Goal: Task Accomplishment & Management: Use online tool/utility

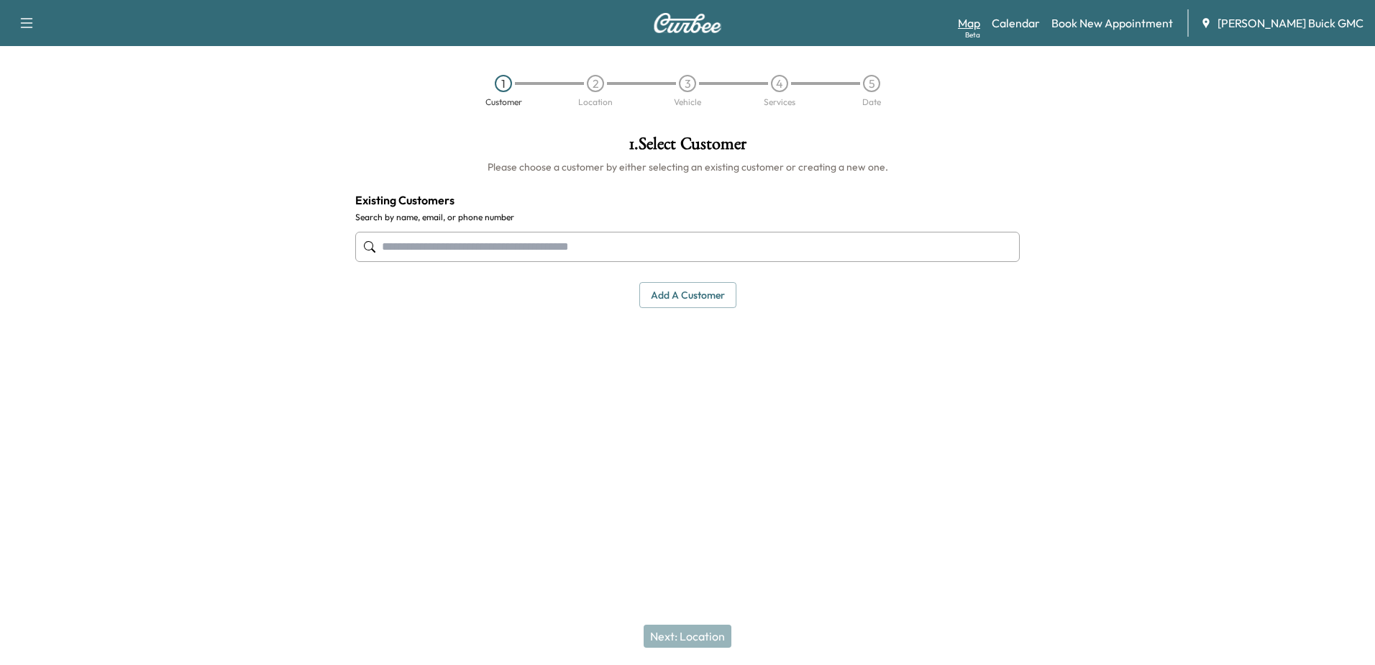
click at [981, 24] on link "Map Beta" at bounding box center [969, 22] width 22 height 17
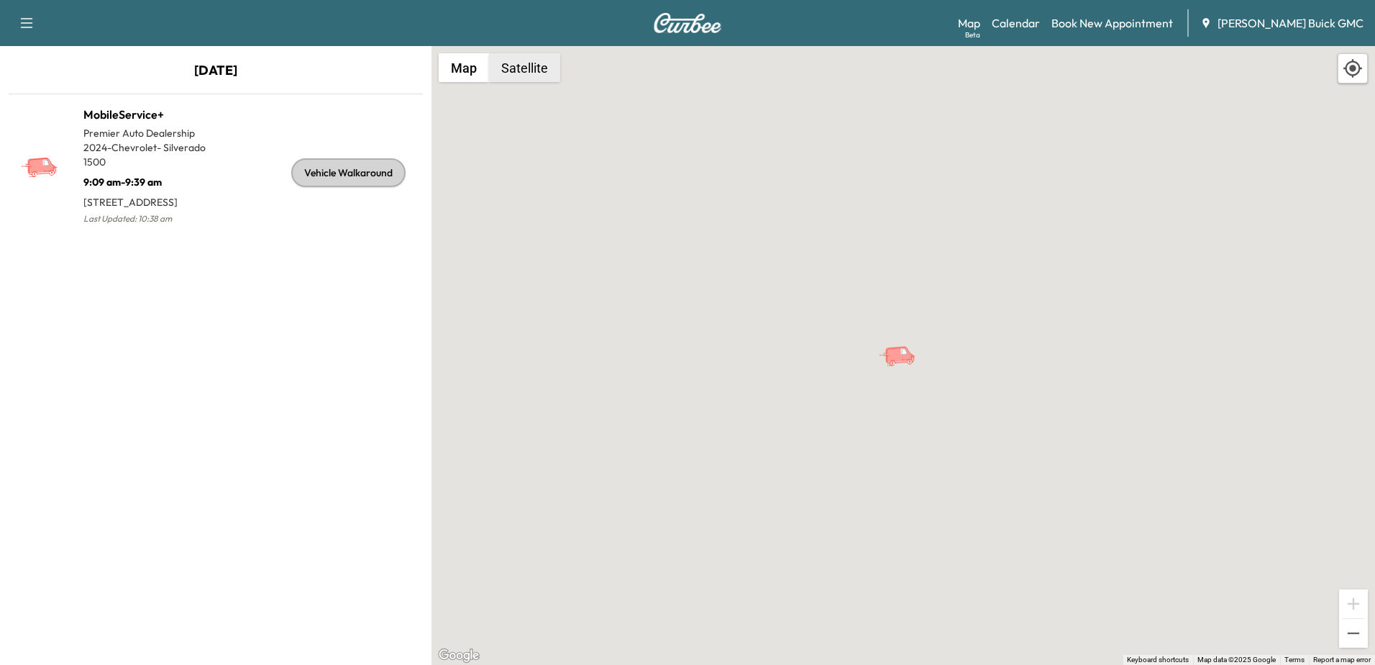
click at [540, 67] on button "Satellite" at bounding box center [524, 67] width 71 height 29
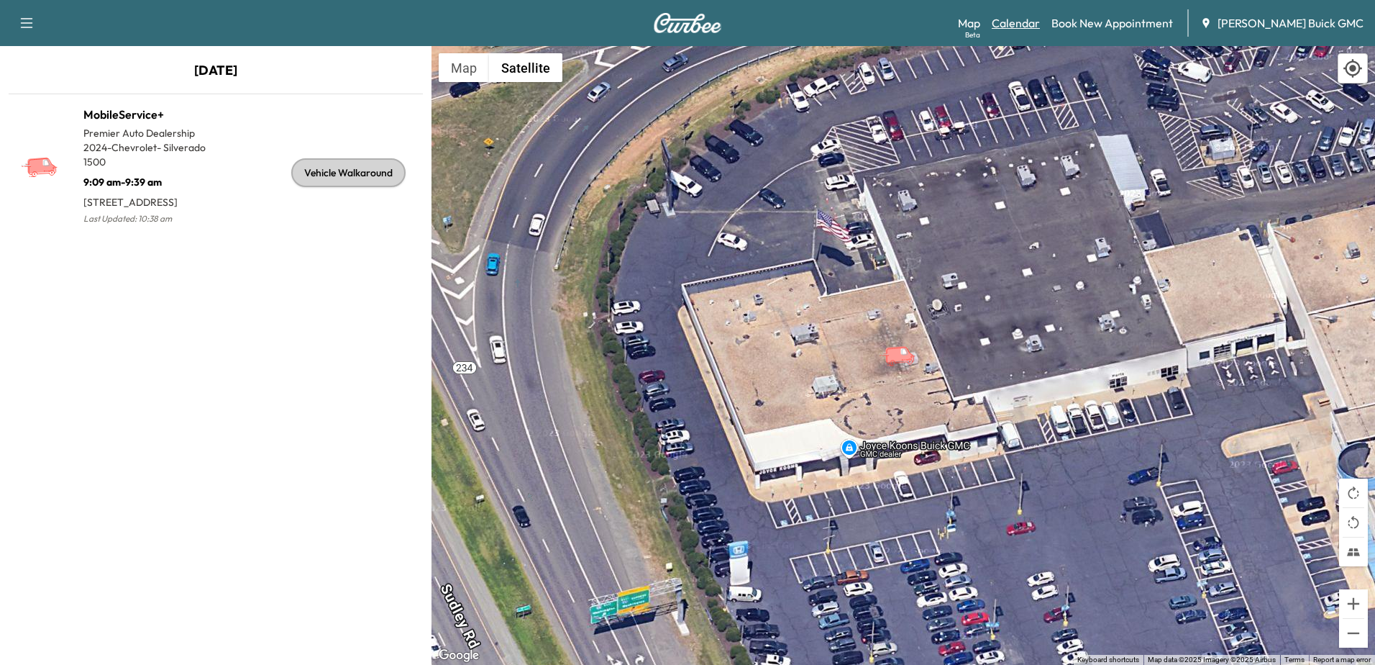
click at [1040, 19] on link "Calendar" at bounding box center [1016, 22] width 48 height 17
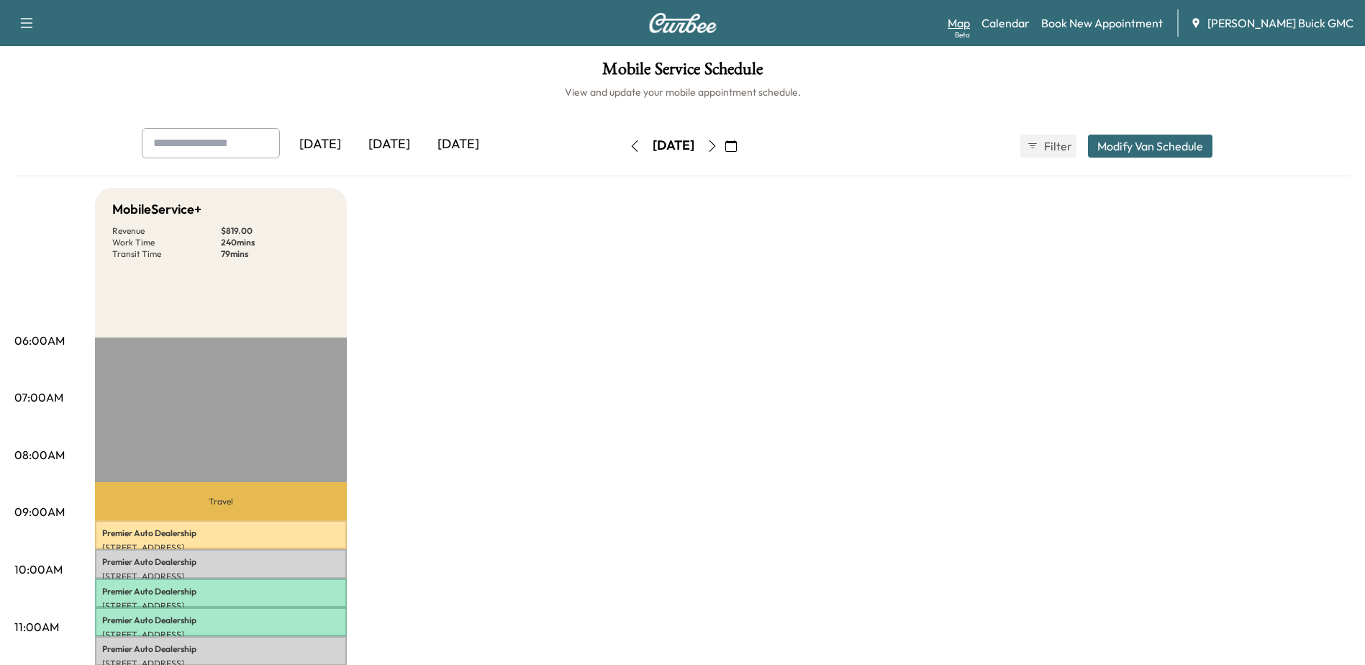
click at [970, 25] on link "Map Beta" at bounding box center [958, 22] width 22 height 17
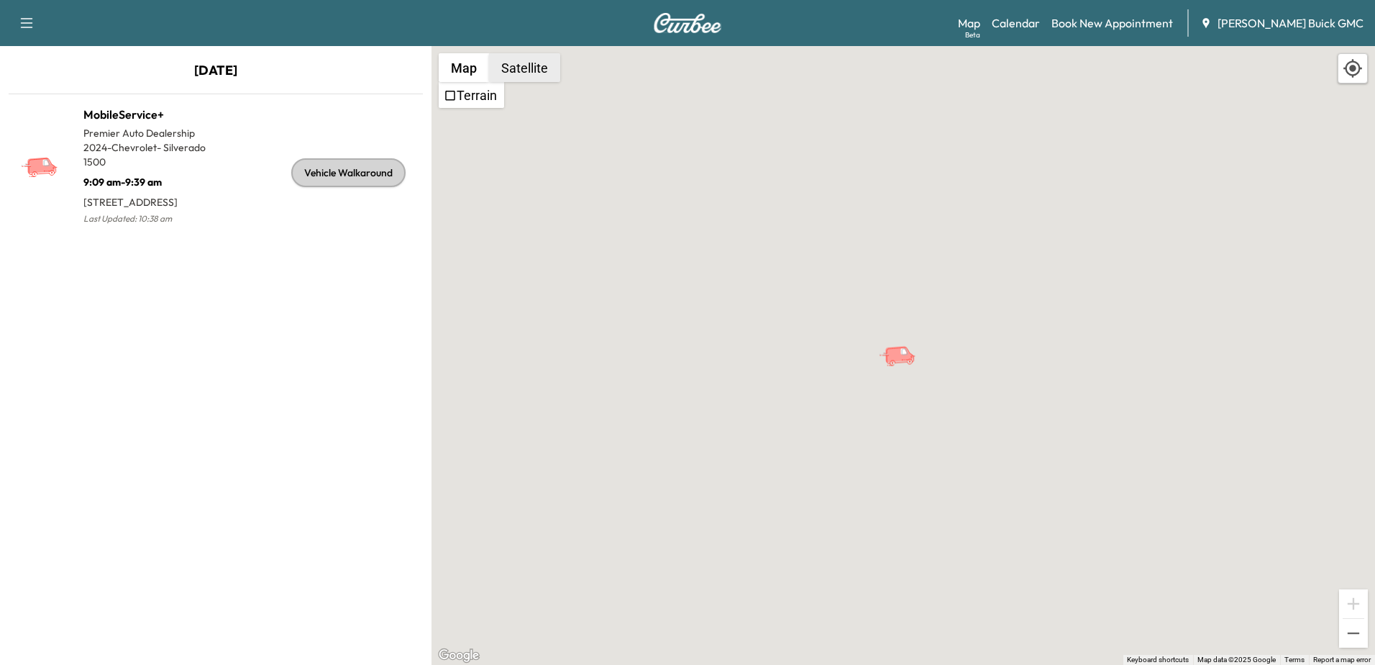
click at [524, 73] on button "Satellite" at bounding box center [524, 67] width 71 height 29
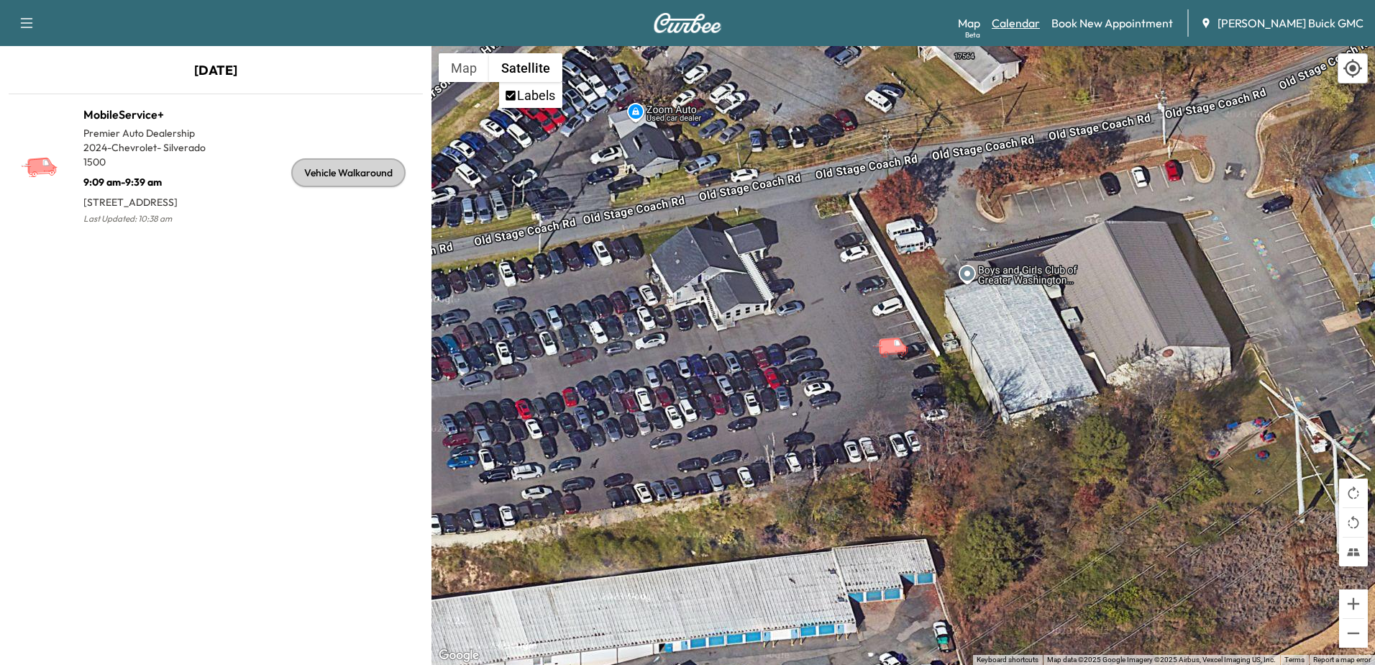
click at [1040, 19] on link "Calendar" at bounding box center [1016, 22] width 48 height 17
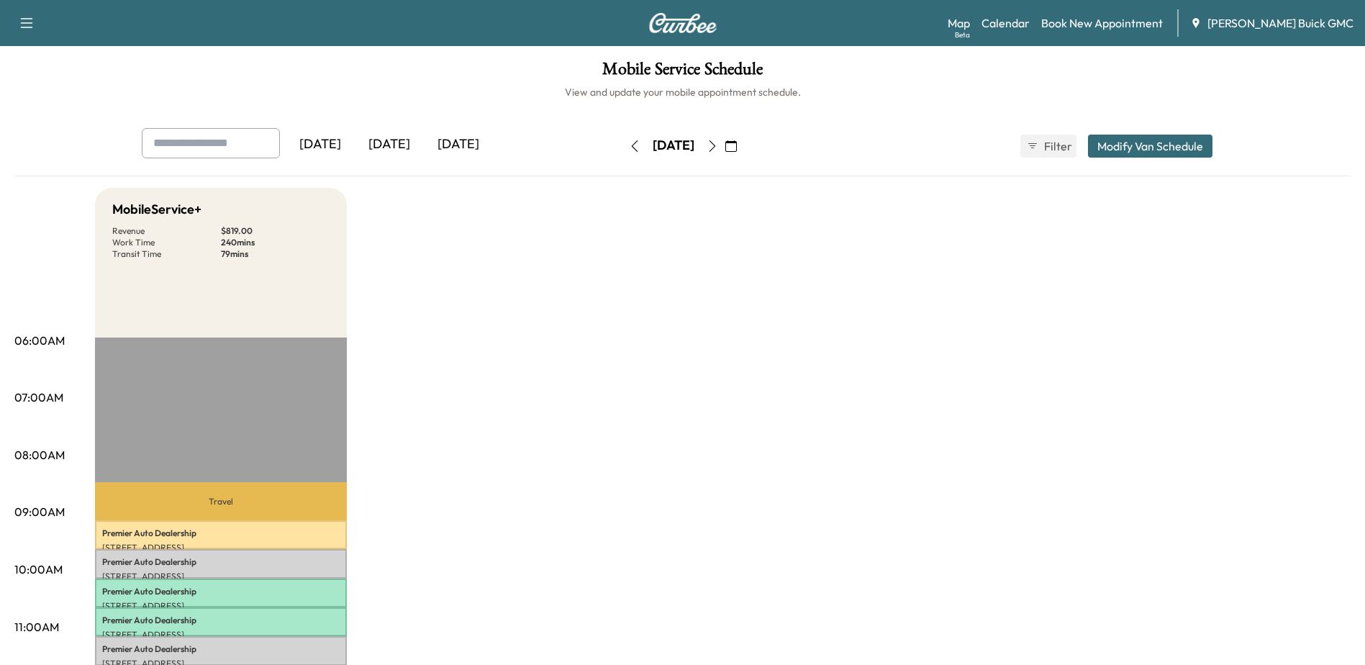
click at [631, 148] on icon "button" at bounding box center [634, 146] width 6 height 12
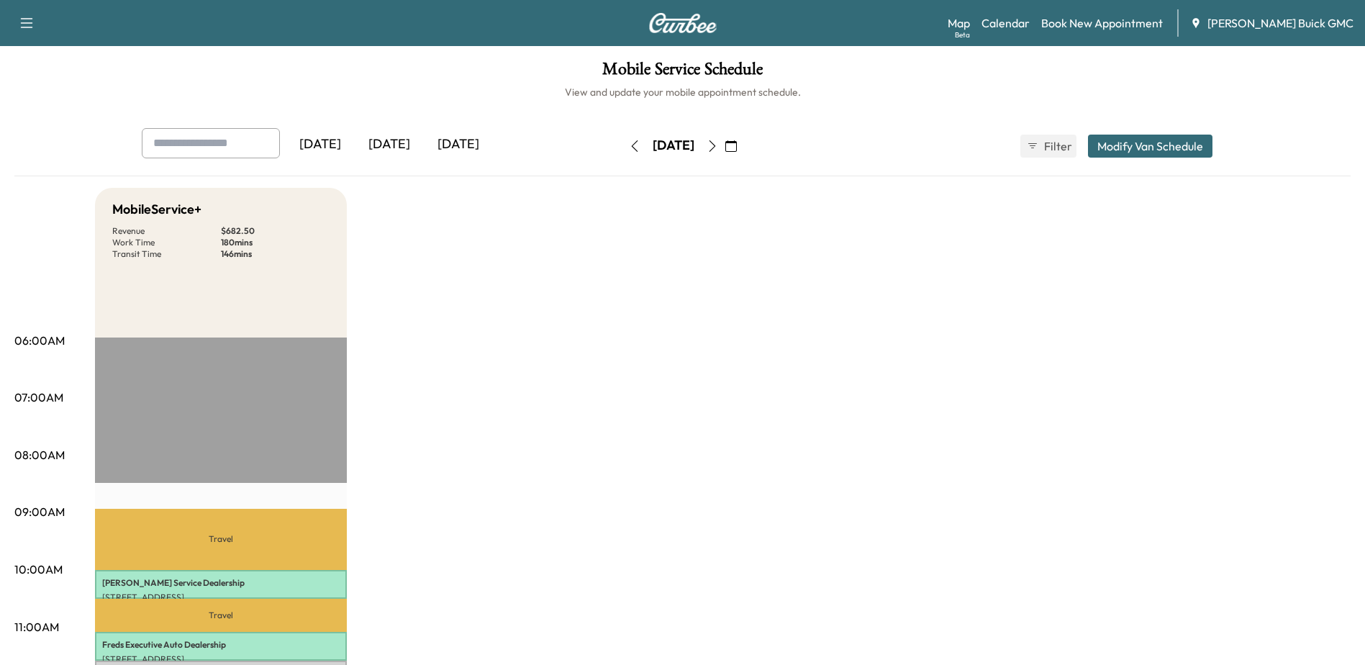
drag, startPoint x: 586, startPoint y: 149, endPoint x: 607, endPoint y: 230, distance: 83.9
click at [629, 150] on icon "button" at bounding box center [635, 146] width 12 height 12
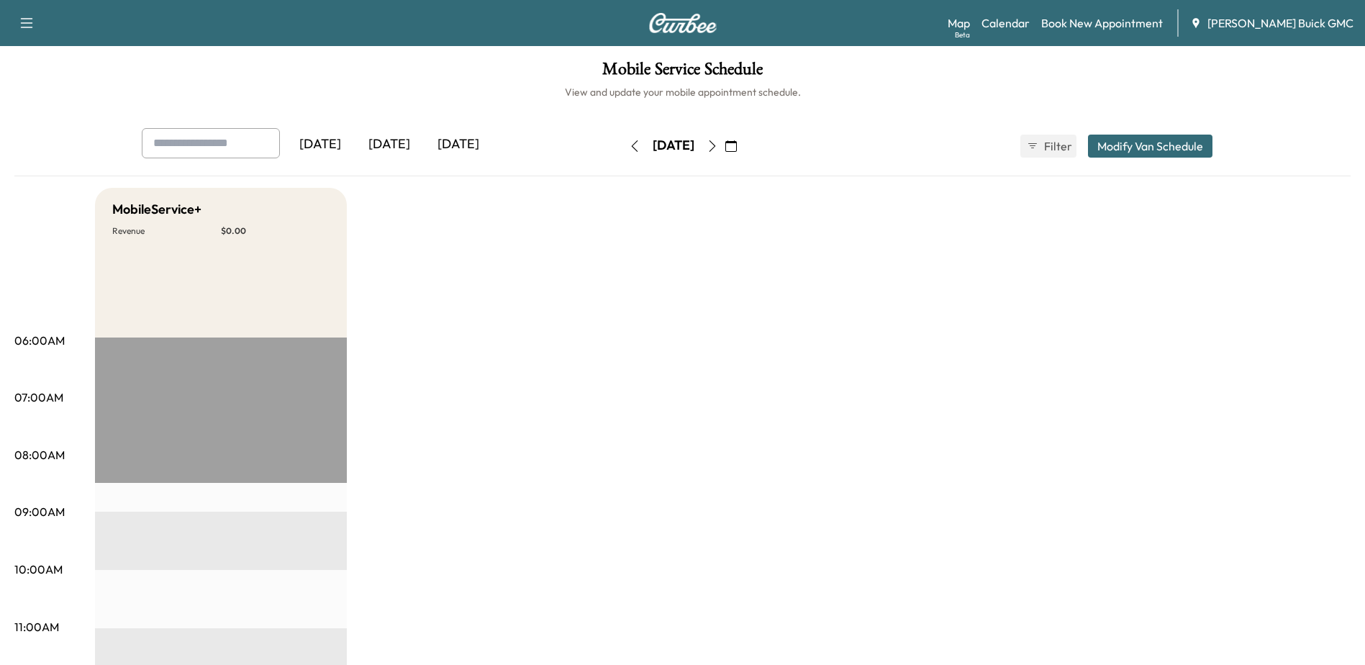
click at [629, 149] on icon "button" at bounding box center [635, 146] width 12 height 12
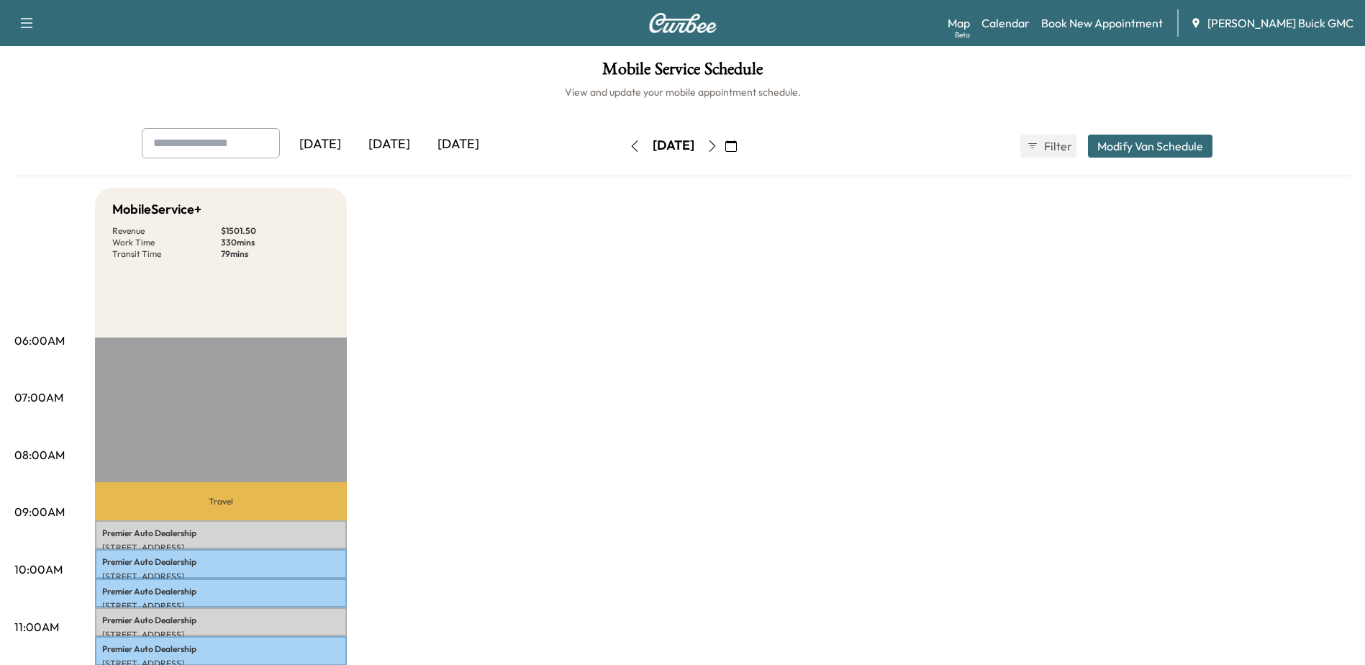
click at [718, 144] on icon "button" at bounding box center [712, 146] width 12 height 12
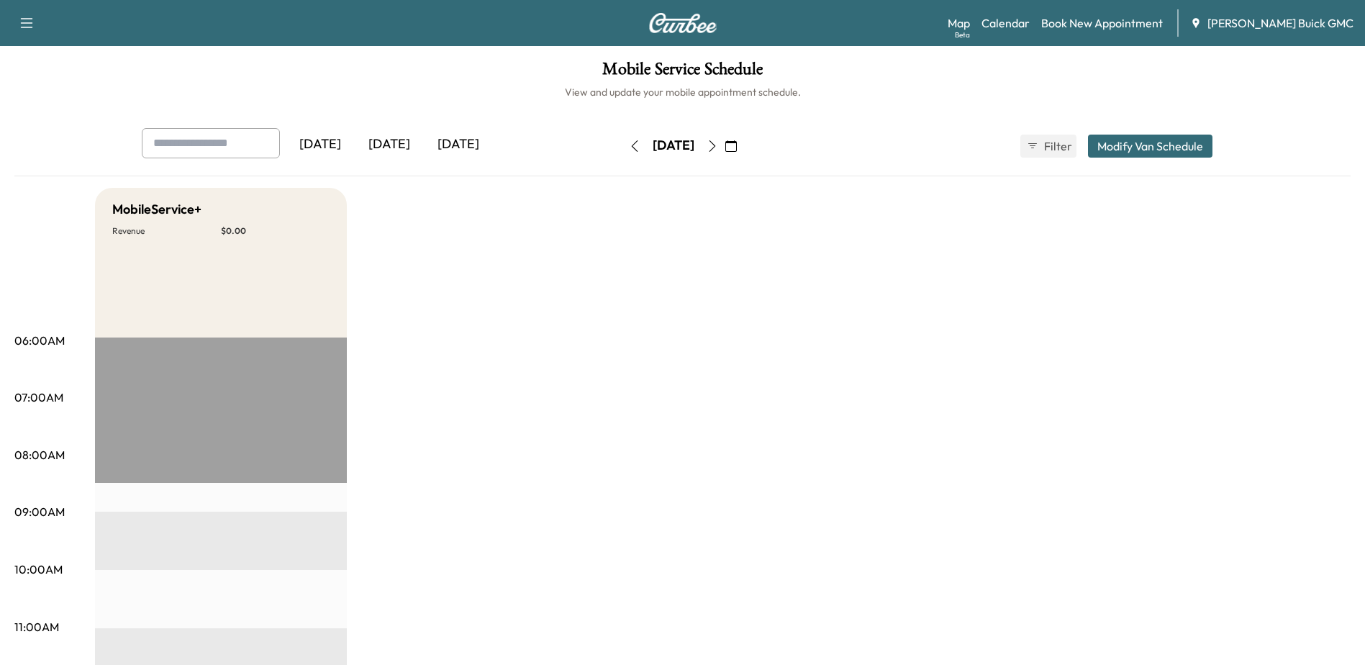
click at [724, 151] on button "button" at bounding box center [712, 146] width 24 height 23
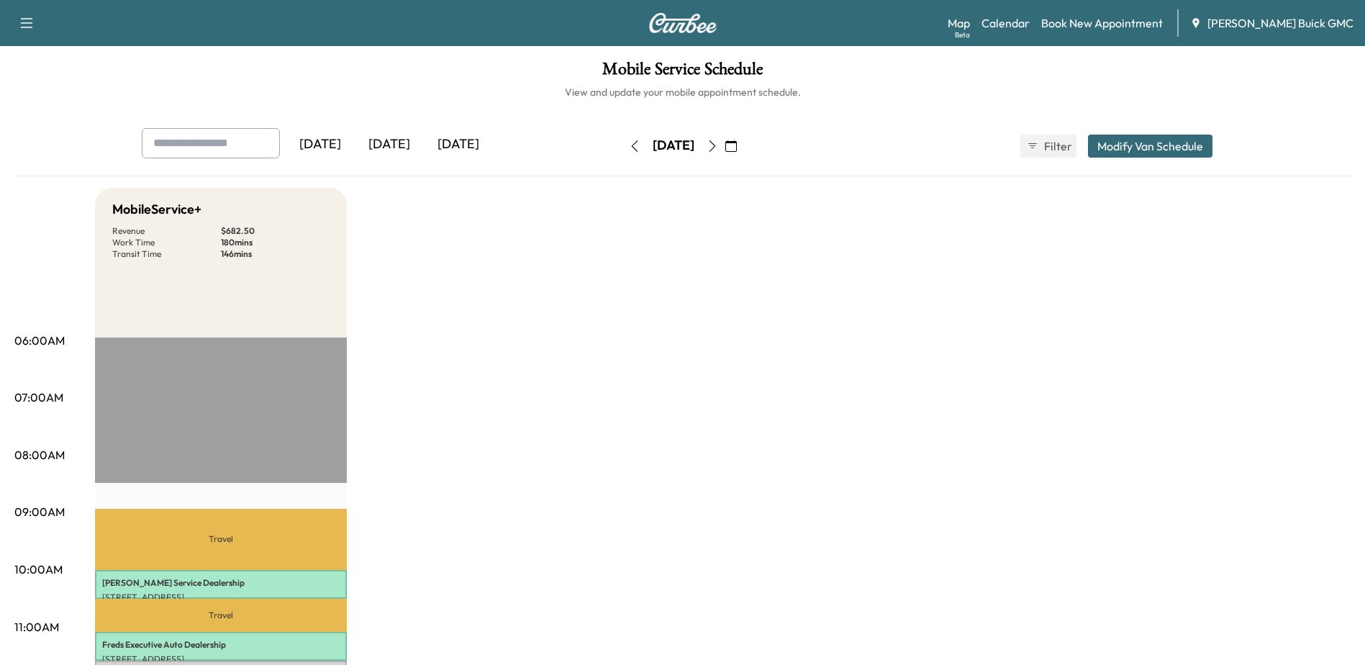
drag, startPoint x: 768, startPoint y: 143, endPoint x: 773, endPoint y: 148, distance: 7.6
click at [743, 143] on button "button" at bounding box center [731, 146] width 24 height 23
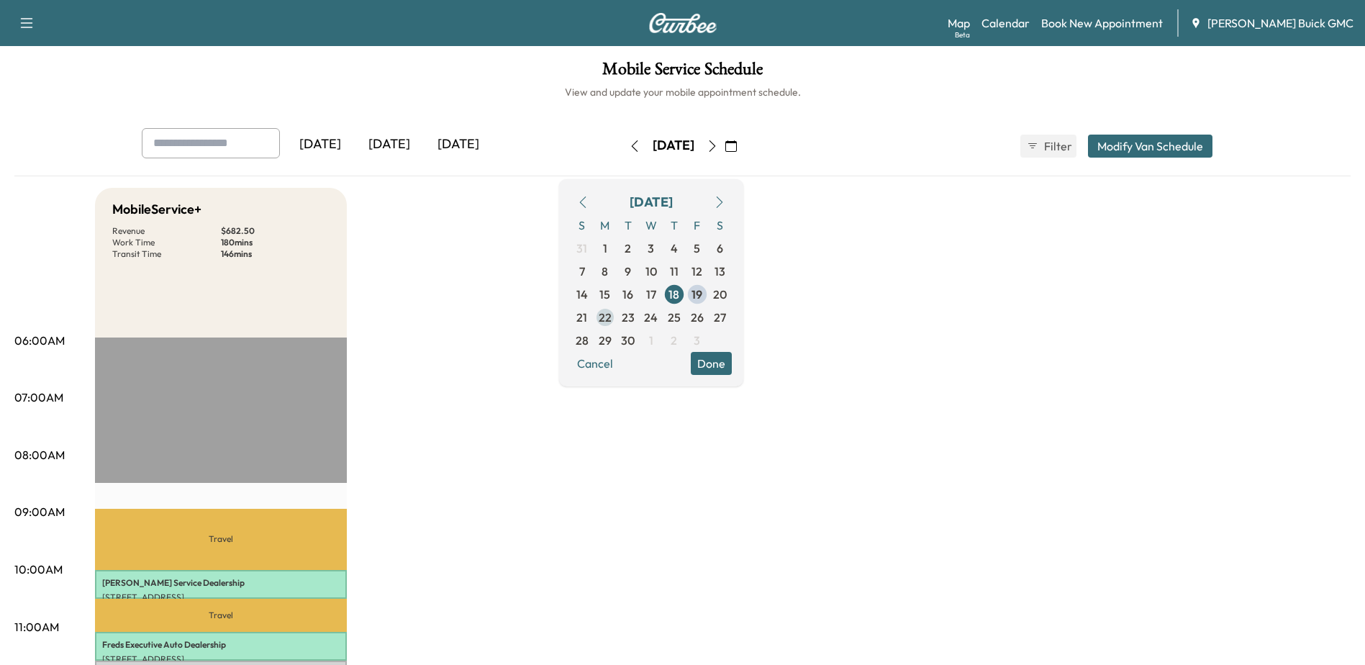
drag, startPoint x: 647, startPoint y: 324, endPoint x: 658, endPoint y: 320, distance: 10.7
click at [617, 322] on span "22" at bounding box center [604, 317] width 23 height 23
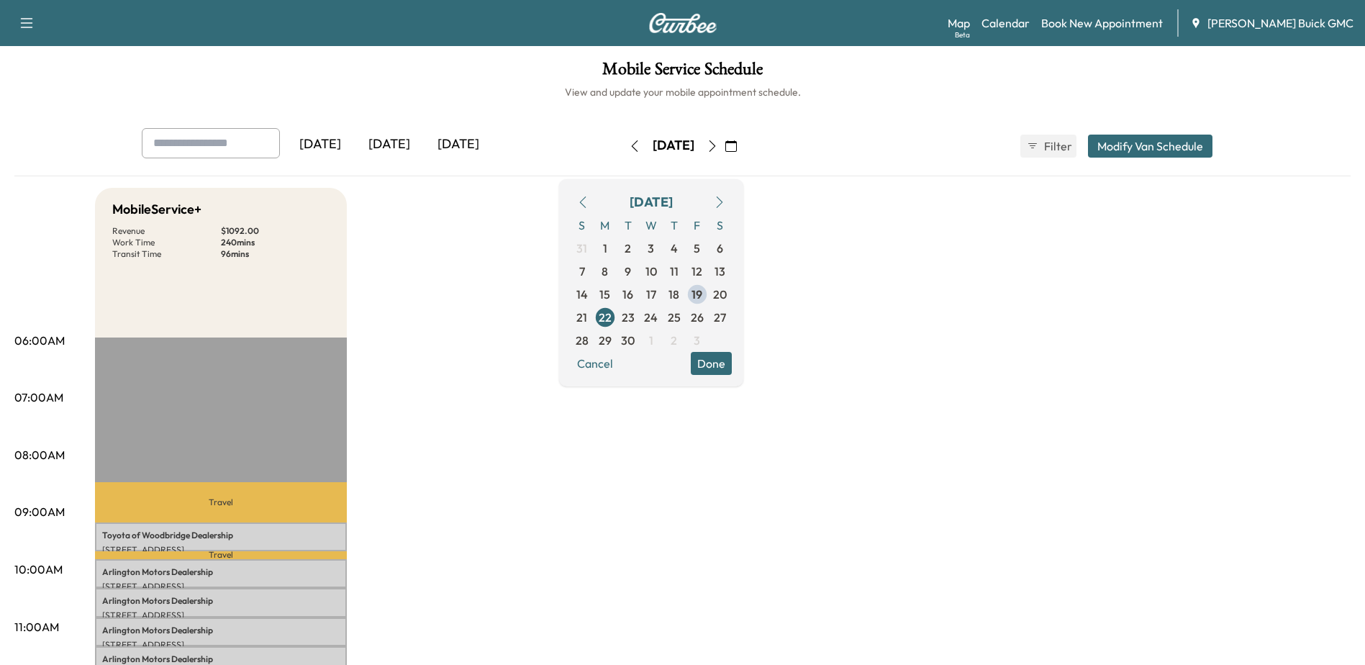
click at [640, 319] on span "23" at bounding box center [628, 317] width 23 height 23
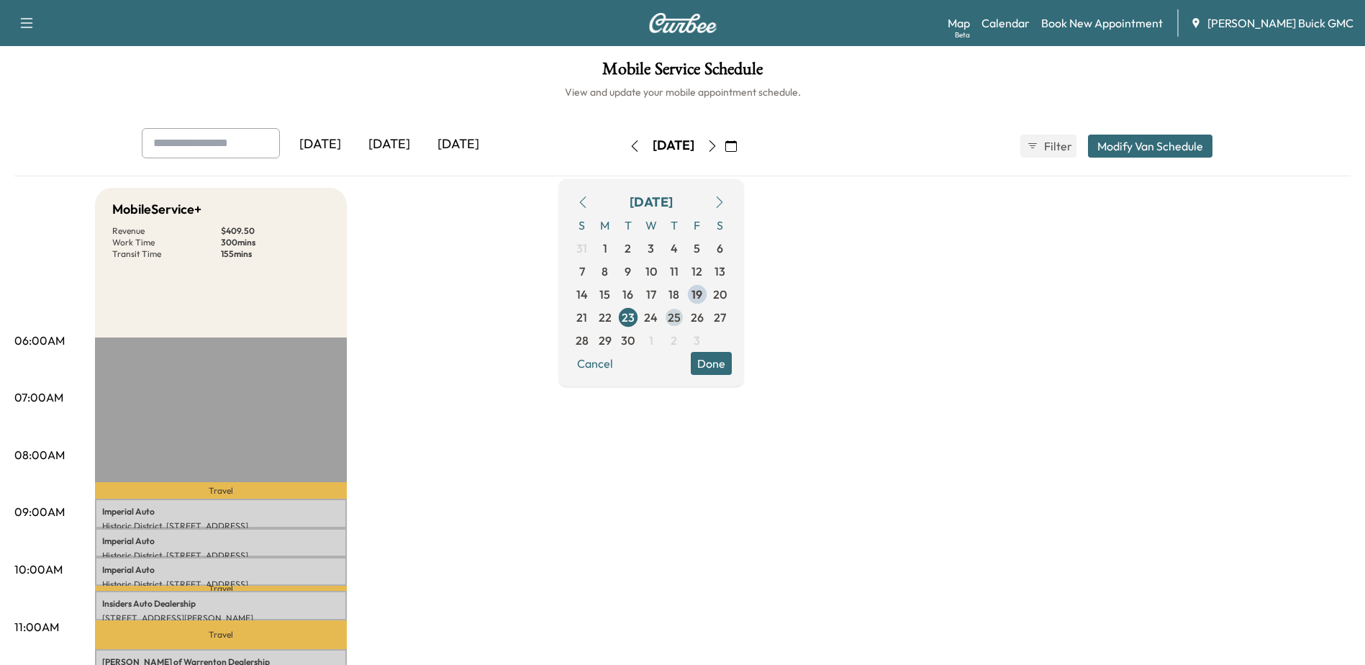
click at [686, 317] on span "25" at bounding box center [674, 317] width 23 height 23
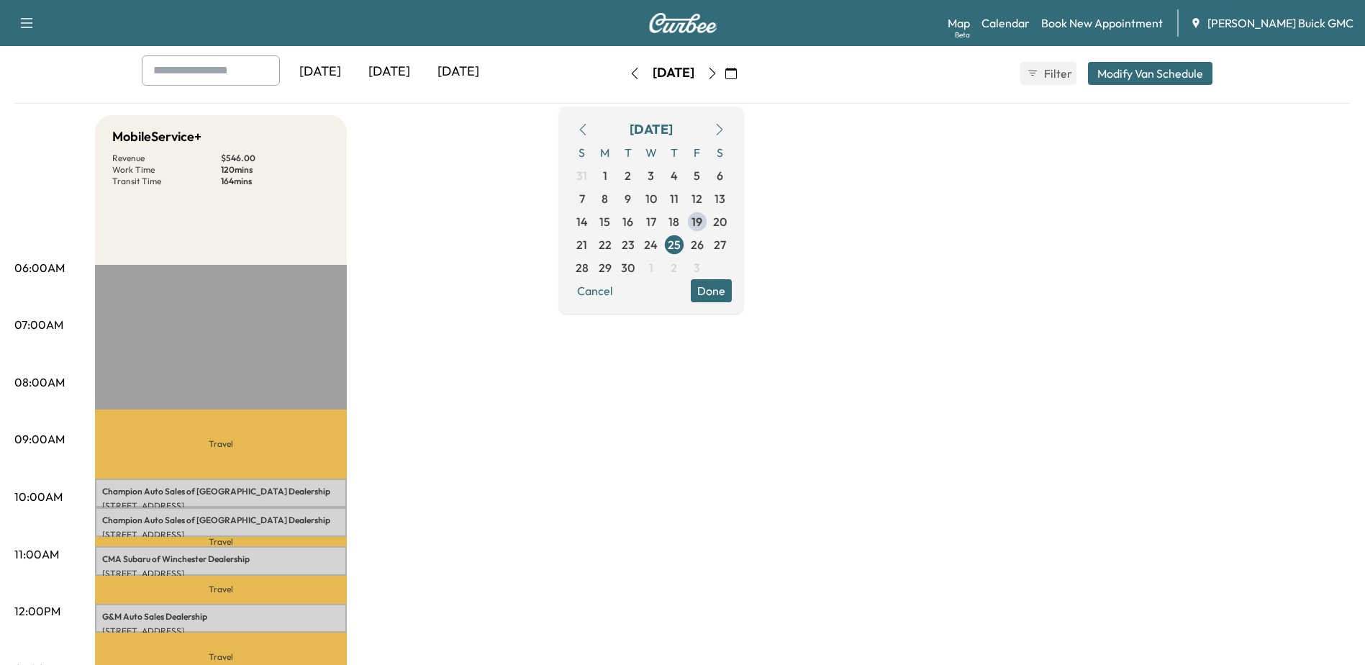
scroll to position [72, 0]
click at [704, 245] on span "26" at bounding box center [697, 245] width 13 height 17
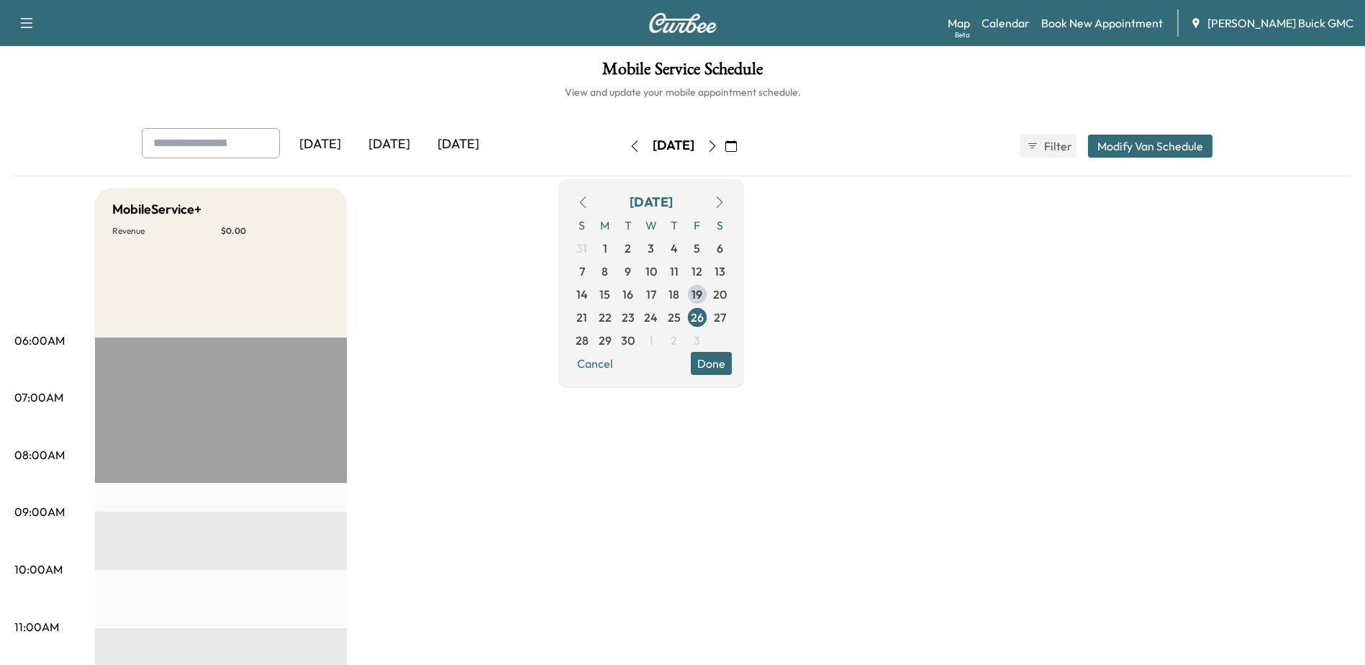
click at [629, 148] on icon "button" at bounding box center [635, 146] width 12 height 12
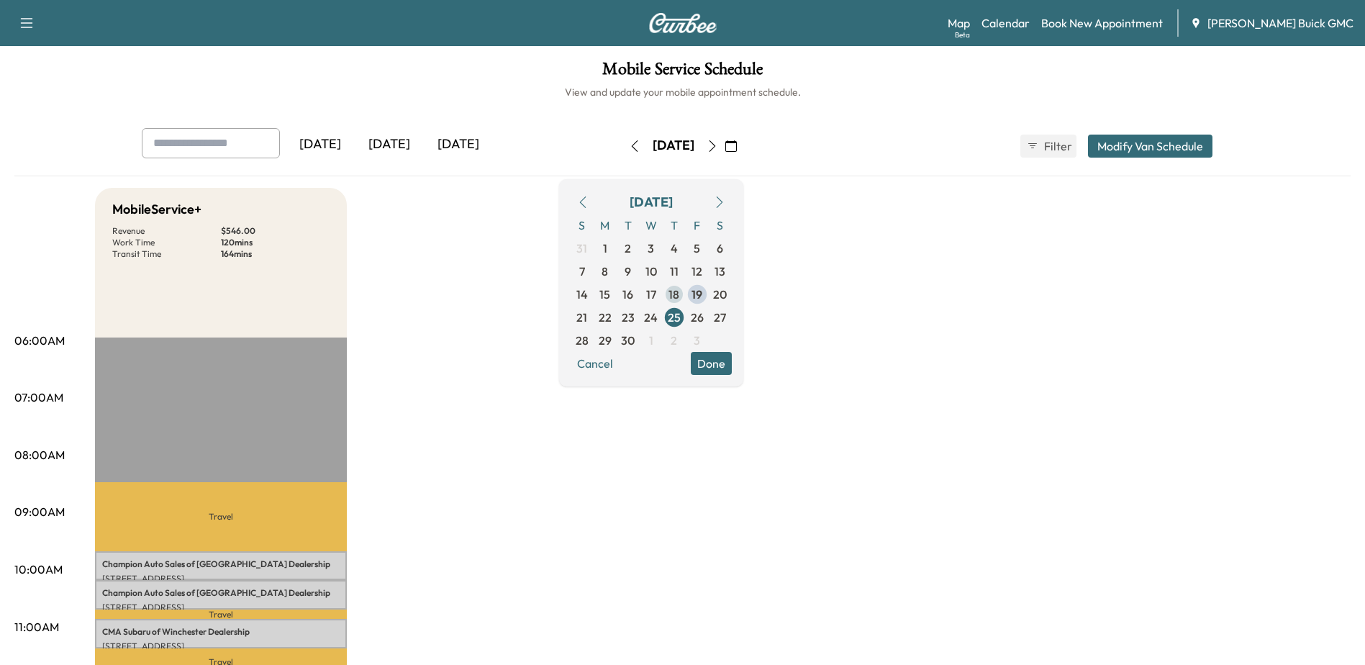
click at [686, 299] on span "18" at bounding box center [674, 294] width 23 height 23
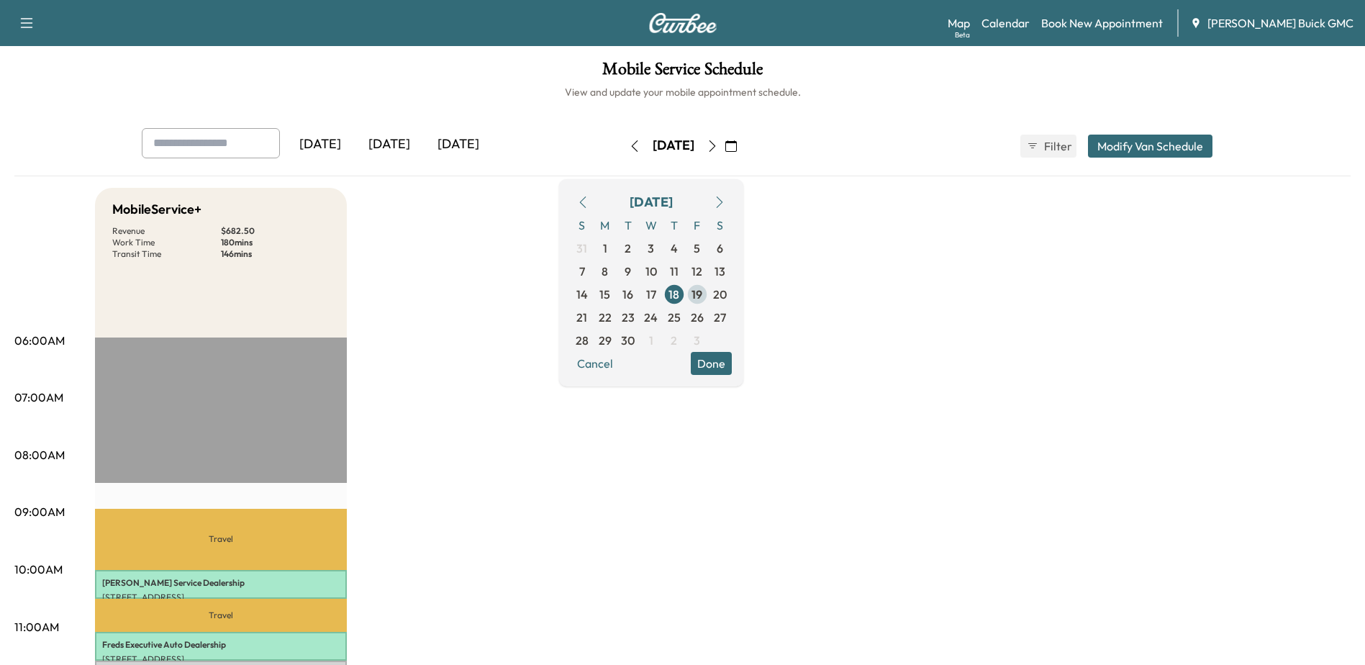
click at [702, 302] on span "19" at bounding box center [696, 294] width 11 height 17
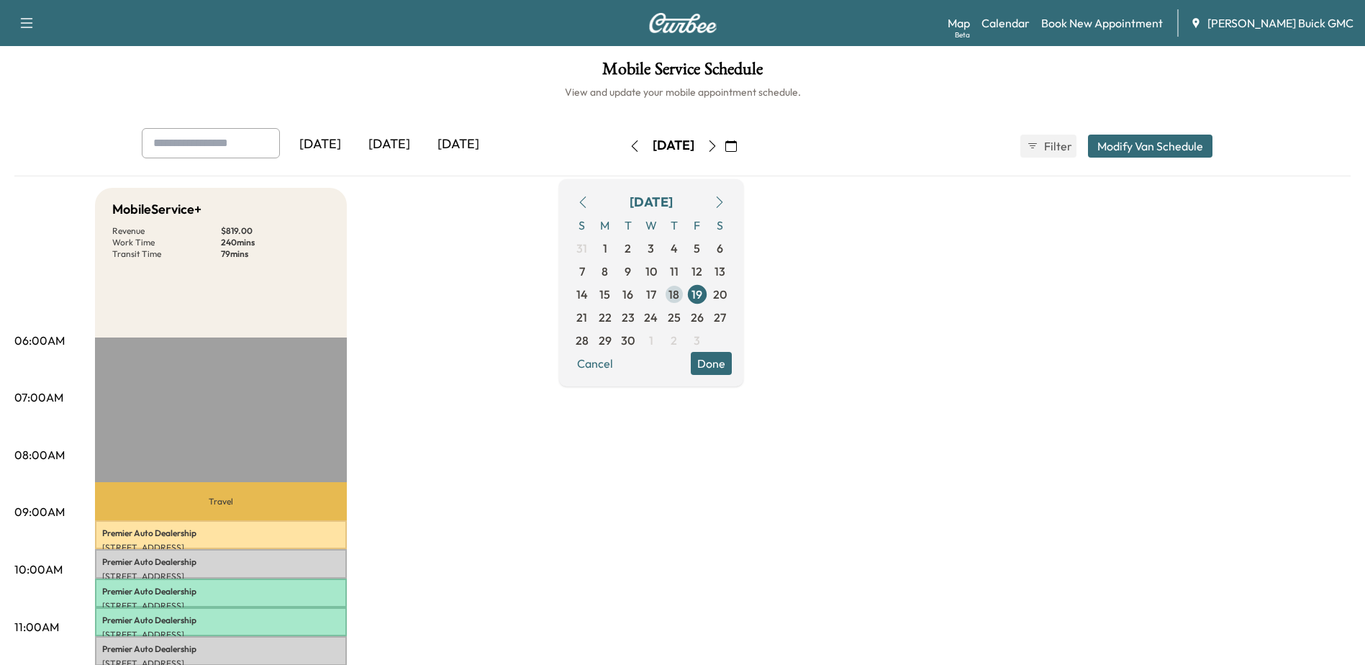
drag, startPoint x: 710, startPoint y: 304, endPoint x: 727, endPoint y: 324, distance: 26.1
click at [686, 303] on span "18" at bounding box center [674, 294] width 23 height 23
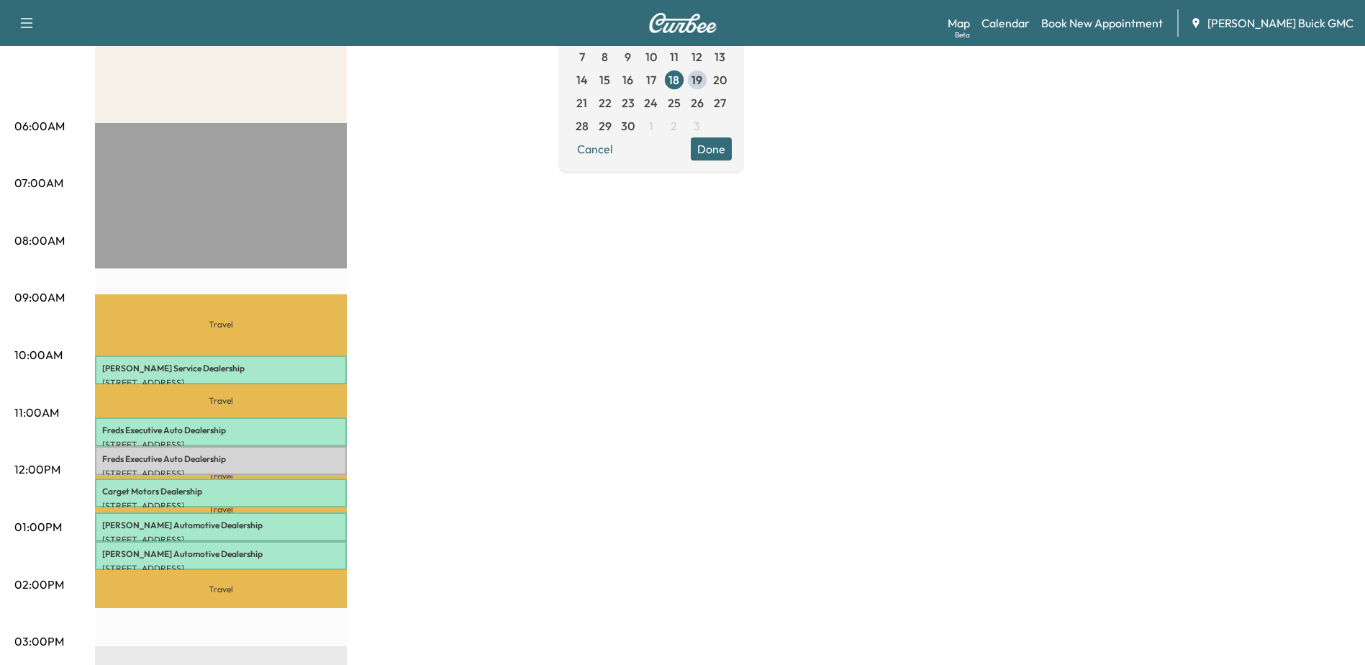
scroll to position [216, 0]
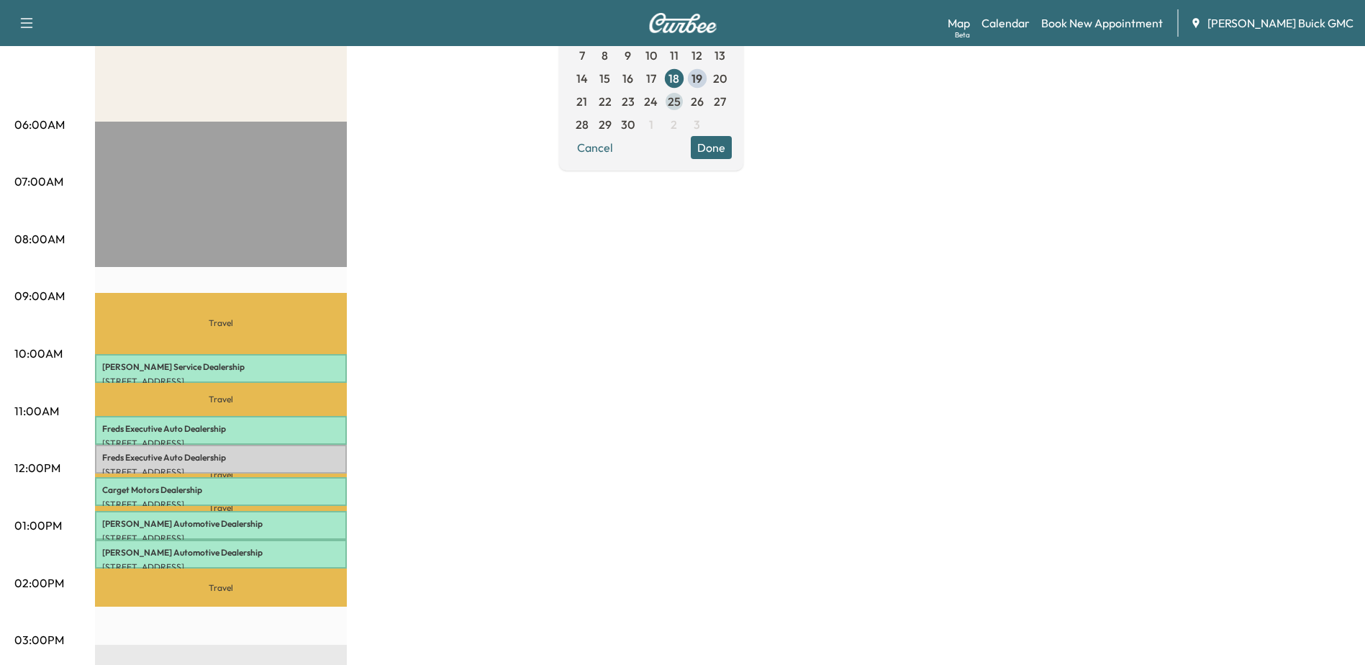
click at [681, 104] on span "25" at bounding box center [674, 101] width 13 height 17
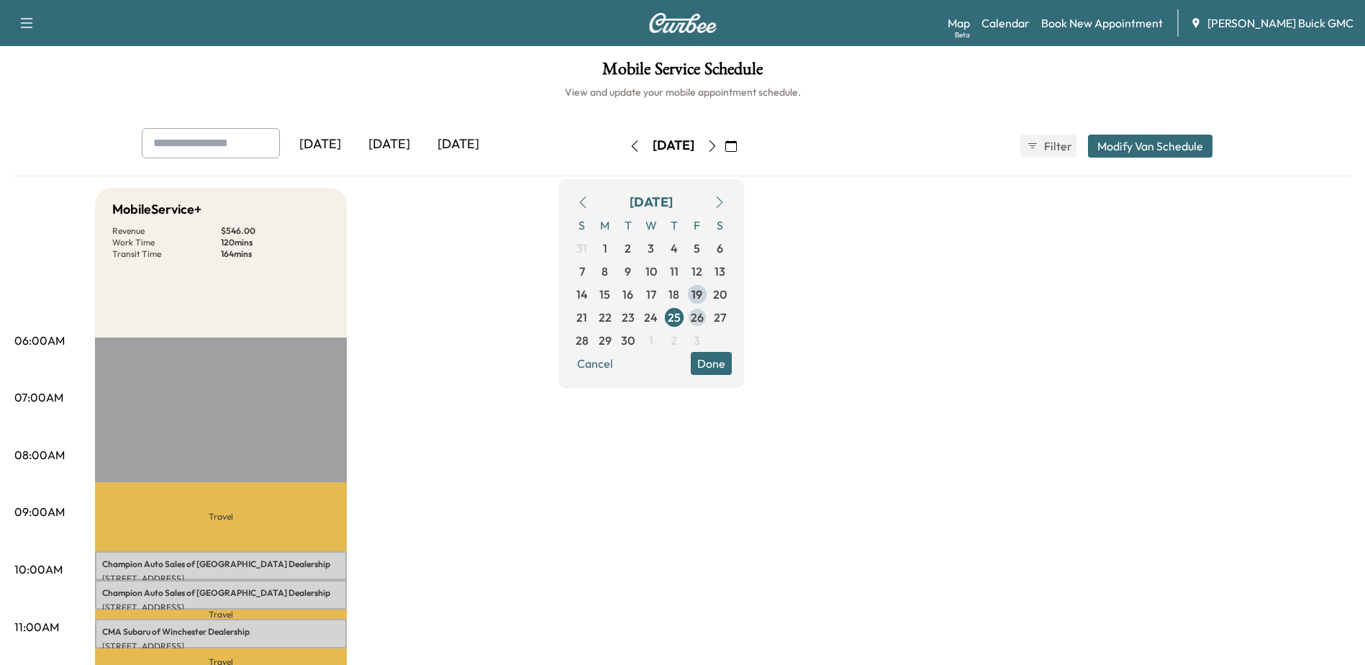
click at [704, 317] on span "26" at bounding box center [697, 317] width 13 height 17
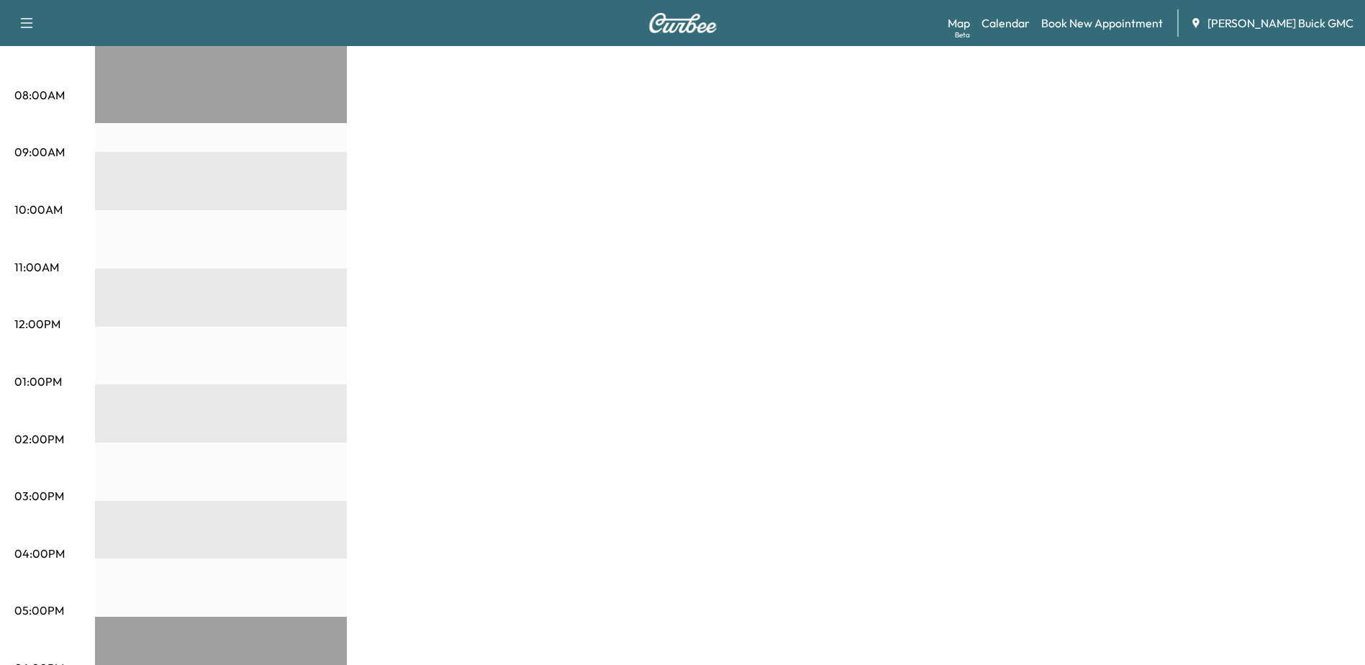
scroll to position [72, 0]
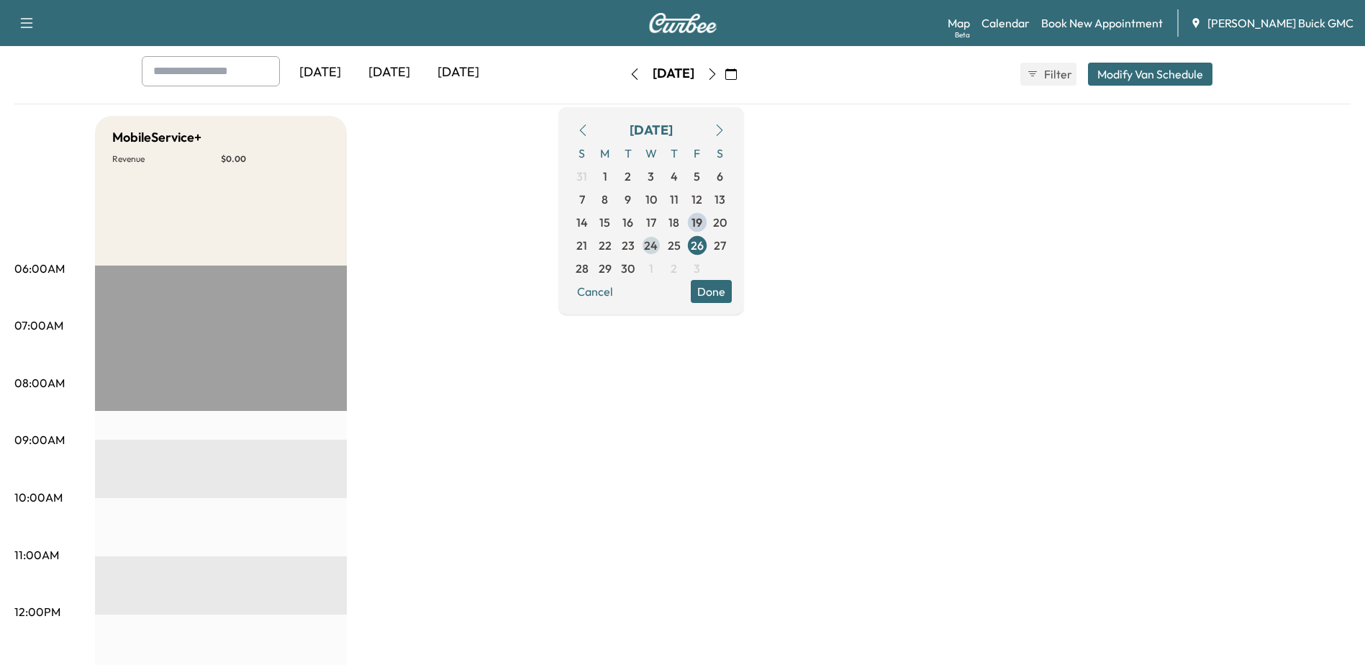
click at [658, 248] on span "24" at bounding box center [651, 245] width 14 height 17
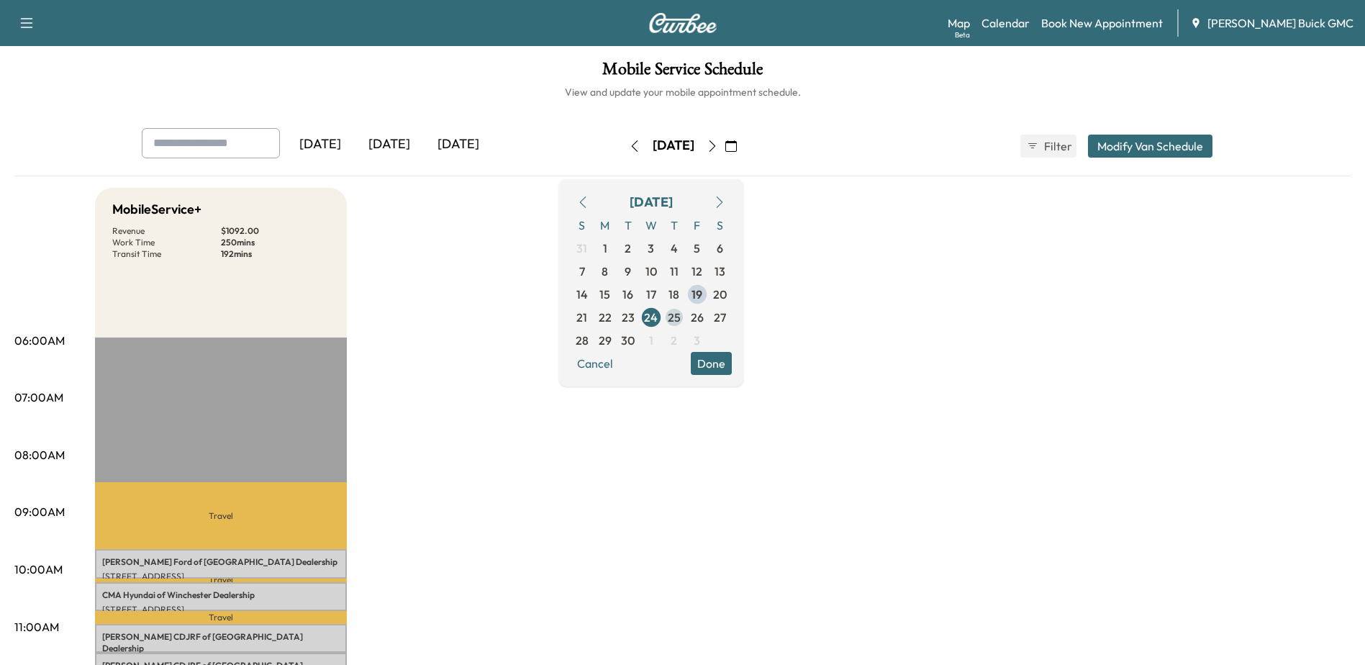
click at [681, 317] on span "25" at bounding box center [674, 317] width 13 height 17
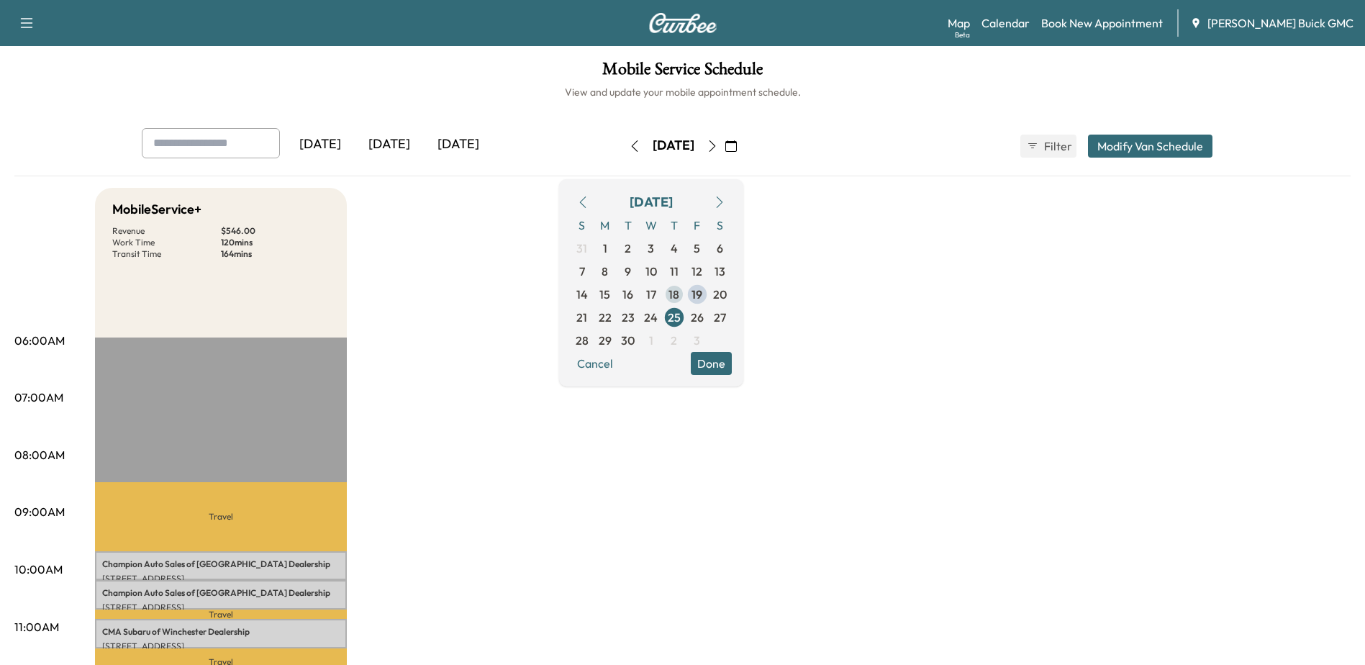
click at [679, 296] on span "18" at bounding box center [673, 294] width 11 height 17
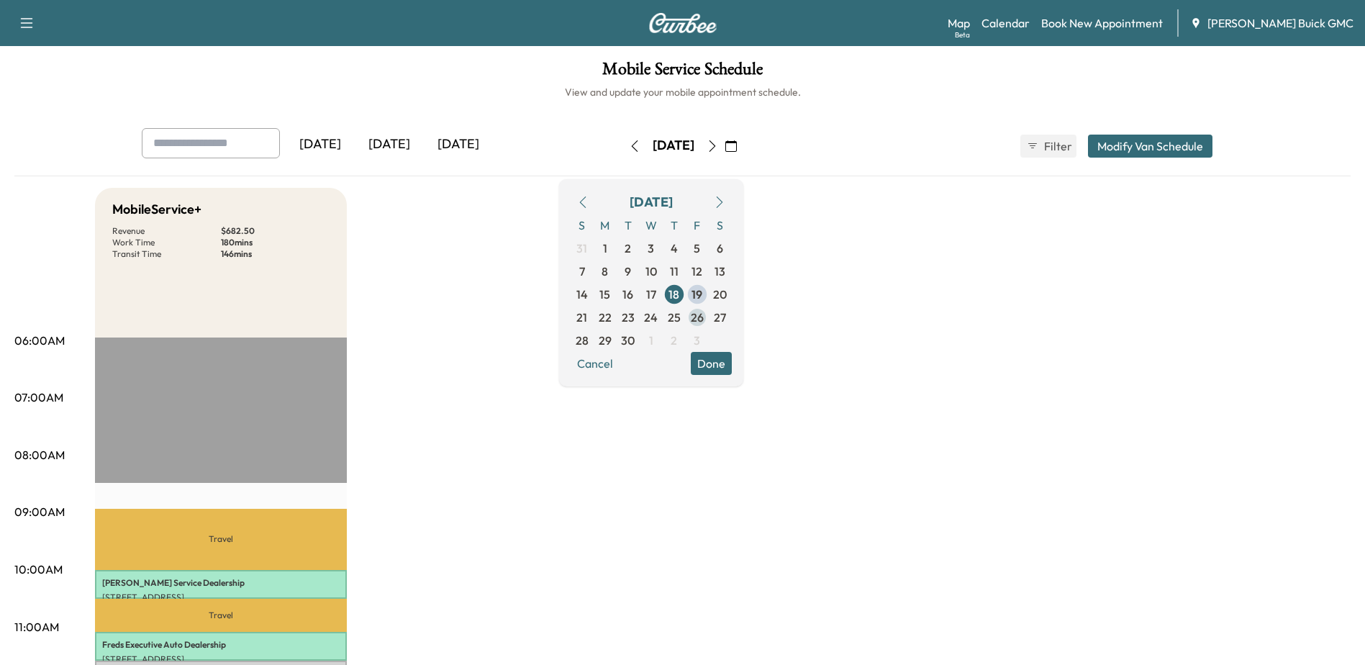
click at [704, 322] on span "26" at bounding box center [697, 317] width 13 height 17
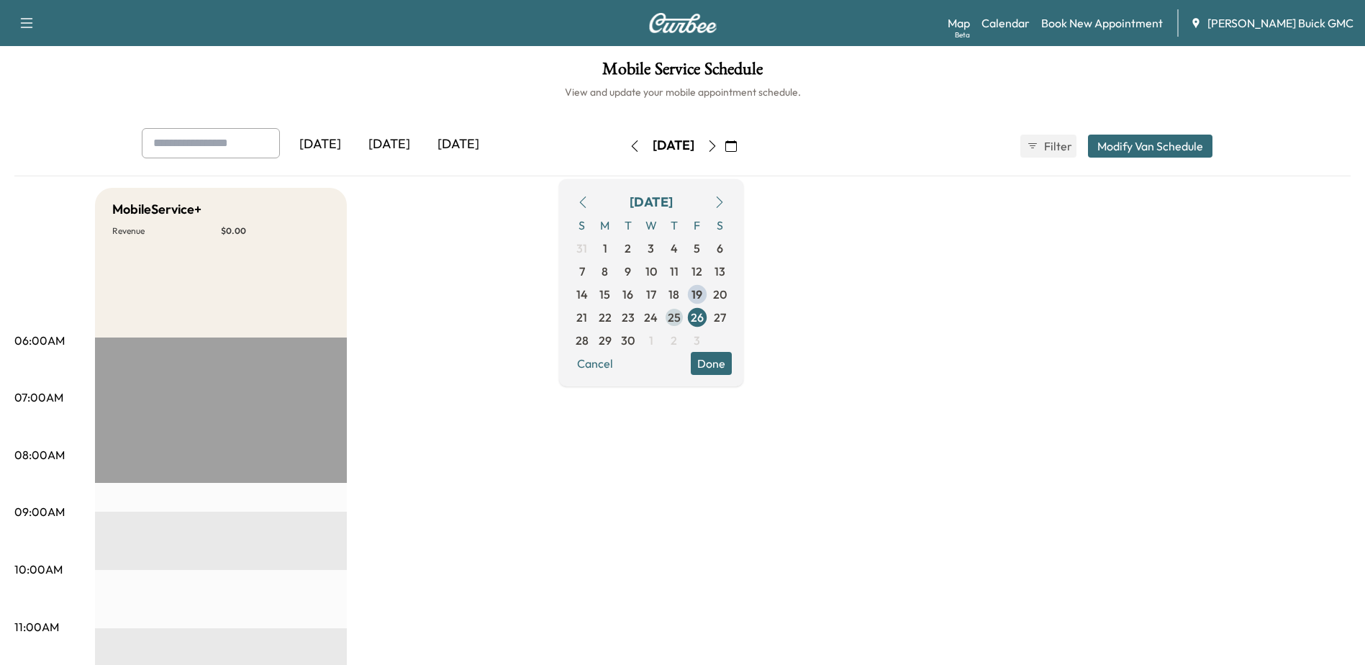
click at [681, 318] on span "25" at bounding box center [674, 317] width 13 height 17
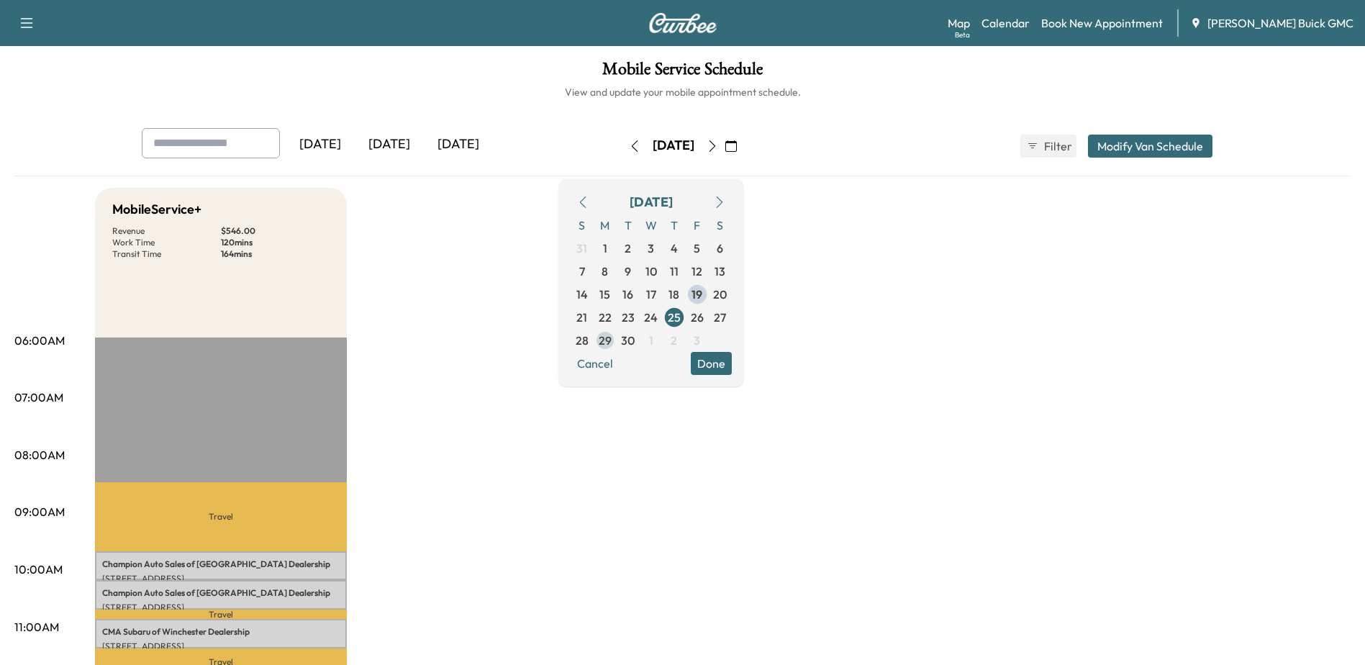
click at [611, 344] on span "29" at bounding box center [605, 340] width 13 height 17
